Goal: Find specific fact

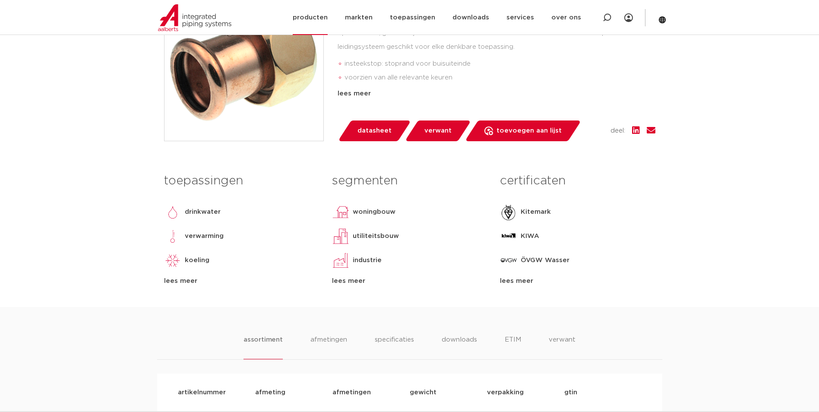
scroll to position [259, 0]
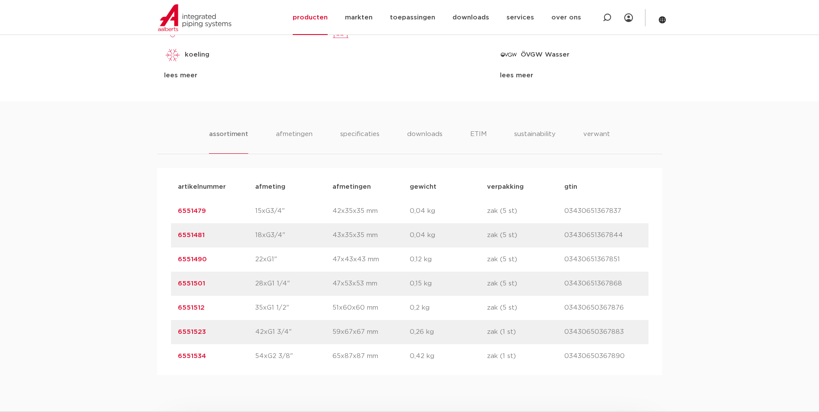
scroll to position [518, 0]
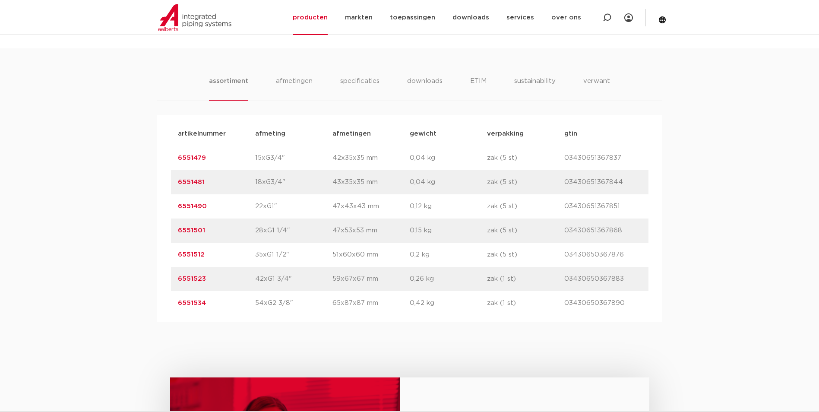
drag, startPoint x: 207, startPoint y: 233, endPoint x: 166, endPoint y: 234, distance: 41.5
click at [166, 234] on div "artikelnummer afmeting [GEOGRAPHIC_DATA] gewicht verpakking gtin artikelnummer …" at bounding box center [409, 218] width 505 height 207
copy link "6551501"
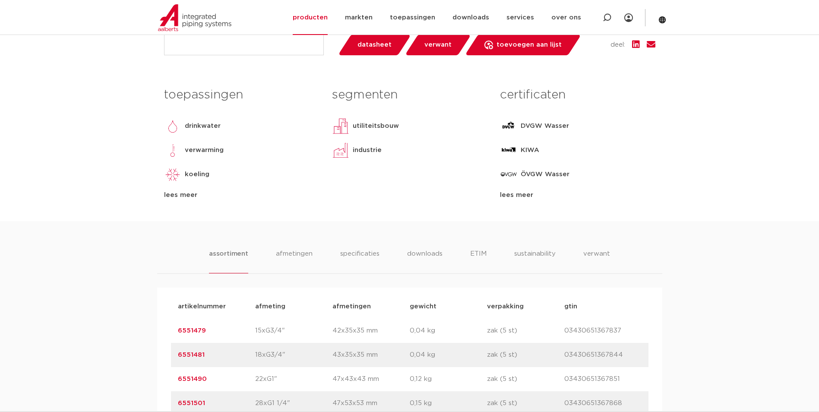
scroll to position [173, 0]
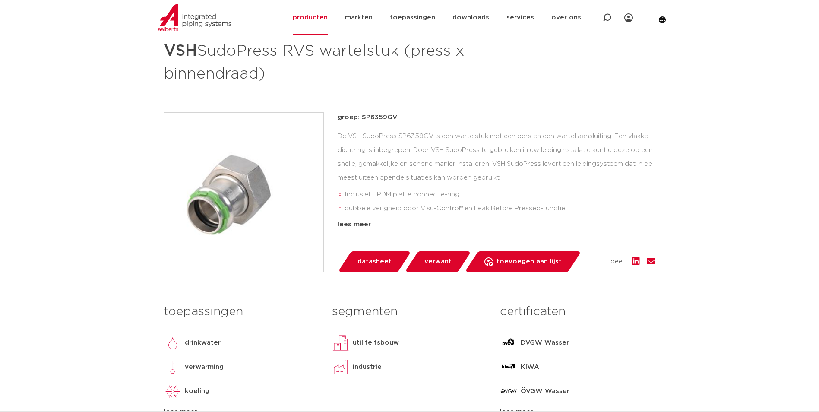
scroll to position [129, 0]
